Goal: Information Seeking & Learning: Learn about a topic

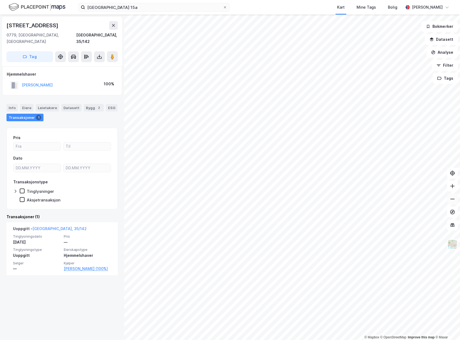
click at [455, 194] on button at bounding box center [452, 199] width 11 height 11
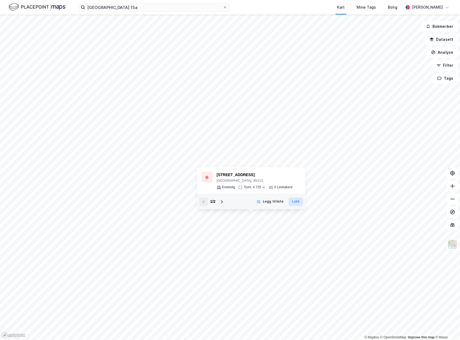
click at [295, 201] on button "Lukk" at bounding box center [295, 201] width 15 height 9
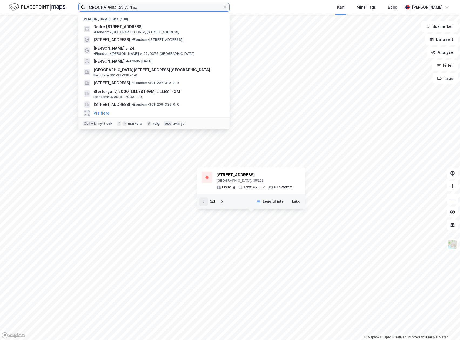
click at [112, 8] on input "[GEOGRAPHIC_DATA] 15a" at bounding box center [154, 7] width 138 height 8
click at [226, 8] on icon at bounding box center [224, 7] width 3 height 3
click at [223, 8] on input "[GEOGRAPHIC_DATA] 15a" at bounding box center [154, 7] width 138 height 8
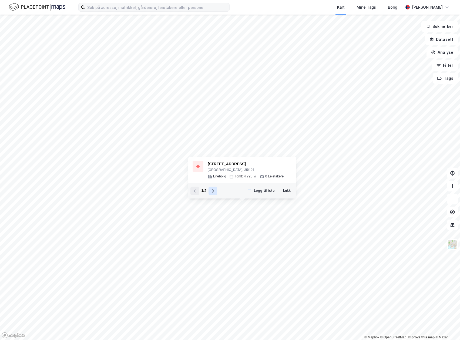
click at [211, 192] on icon at bounding box center [213, 191] width 4 height 4
click at [286, 193] on button "Lukk" at bounding box center [286, 191] width 15 height 9
